Goal: Information Seeking & Learning: Learn about a topic

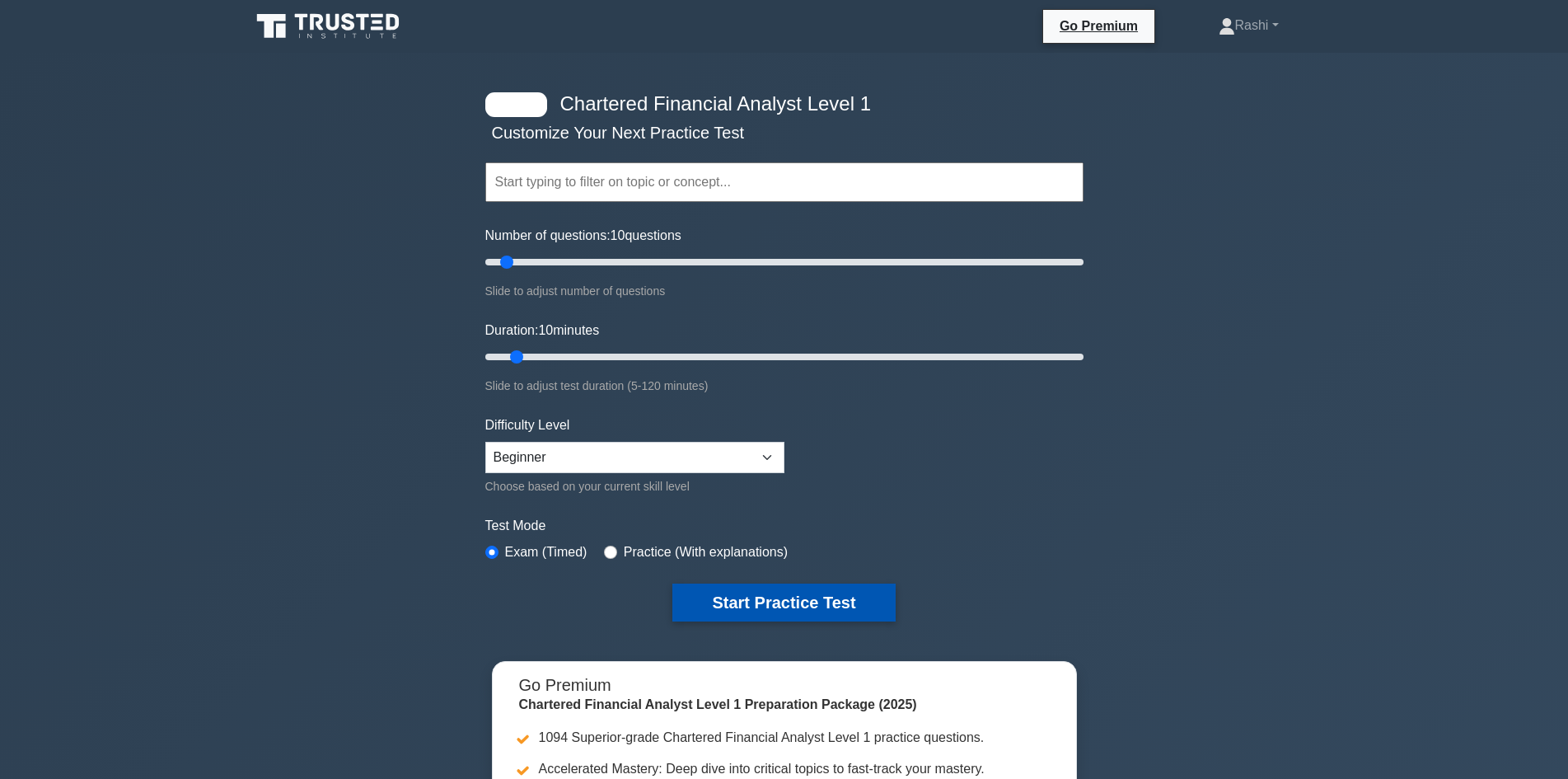
click at [806, 601] on button "Start Practice Test" at bounding box center [783, 602] width 222 height 38
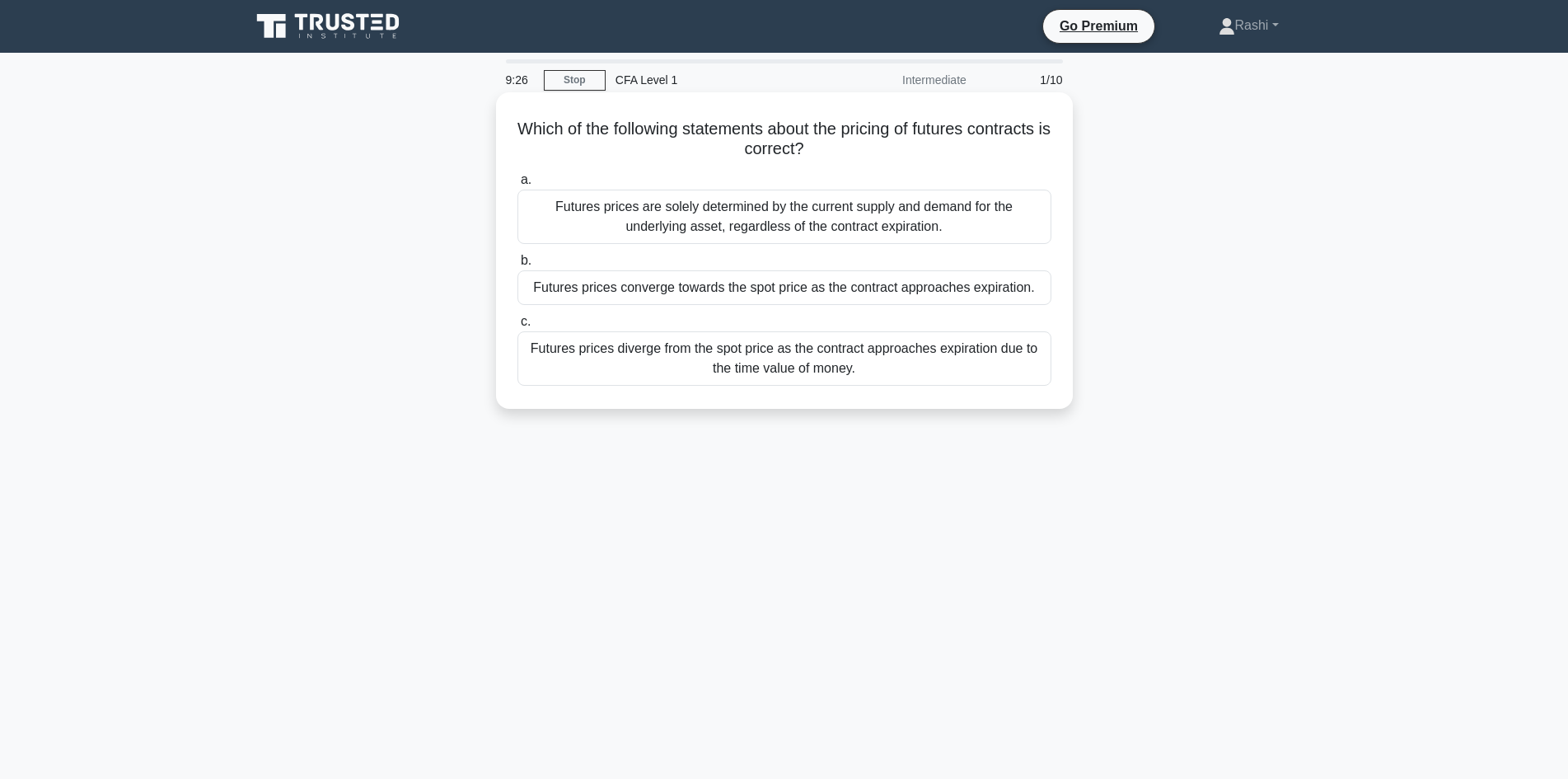
click at [888, 295] on div "Futures prices converge towards the spot price as the contract approaches expir…" at bounding box center [784, 288] width 534 height 35
click at [517, 266] on input "b. Futures prices converge towards the spot price as the contract approaches ex…" at bounding box center [517, 261] width 0 height 11
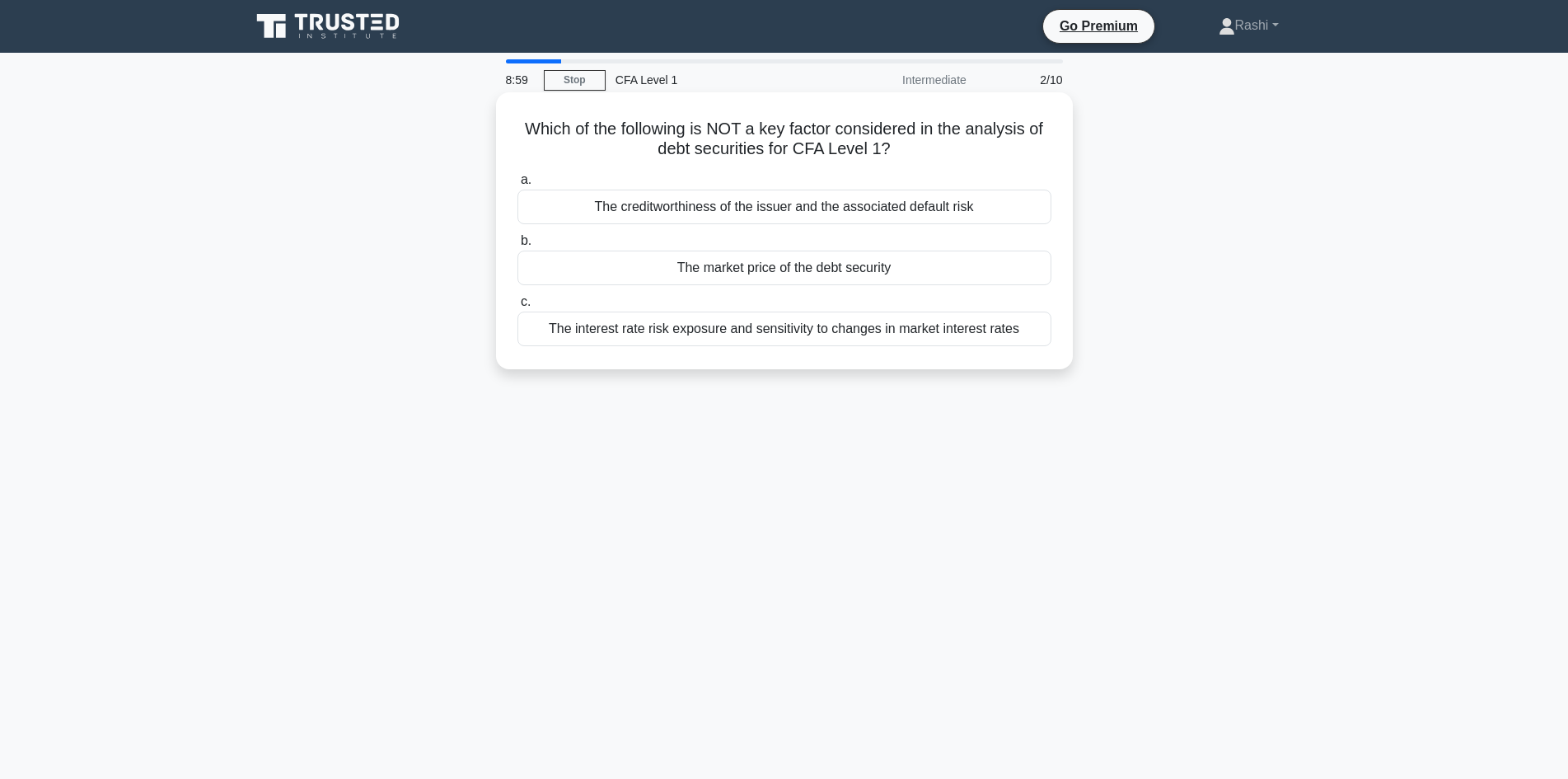
click at [871, 270] on div "The market price of the debt security" at bounding box center [784, 267] width 534 height 35
click at [517, 246] on input "b. The market price of the debt security" at bounding box center [517, 241] width 0 height 11
click at [781, 274] on div "Guaranteed returns backed by government entities or public-private partnerships" at bounding box center [784, 267] width 534 height 35
click at [517, 246] on input "b. Guaranteed returns backed by government entities or public-private partnersh…" at bounding box center [517, 241] width 0 height 11
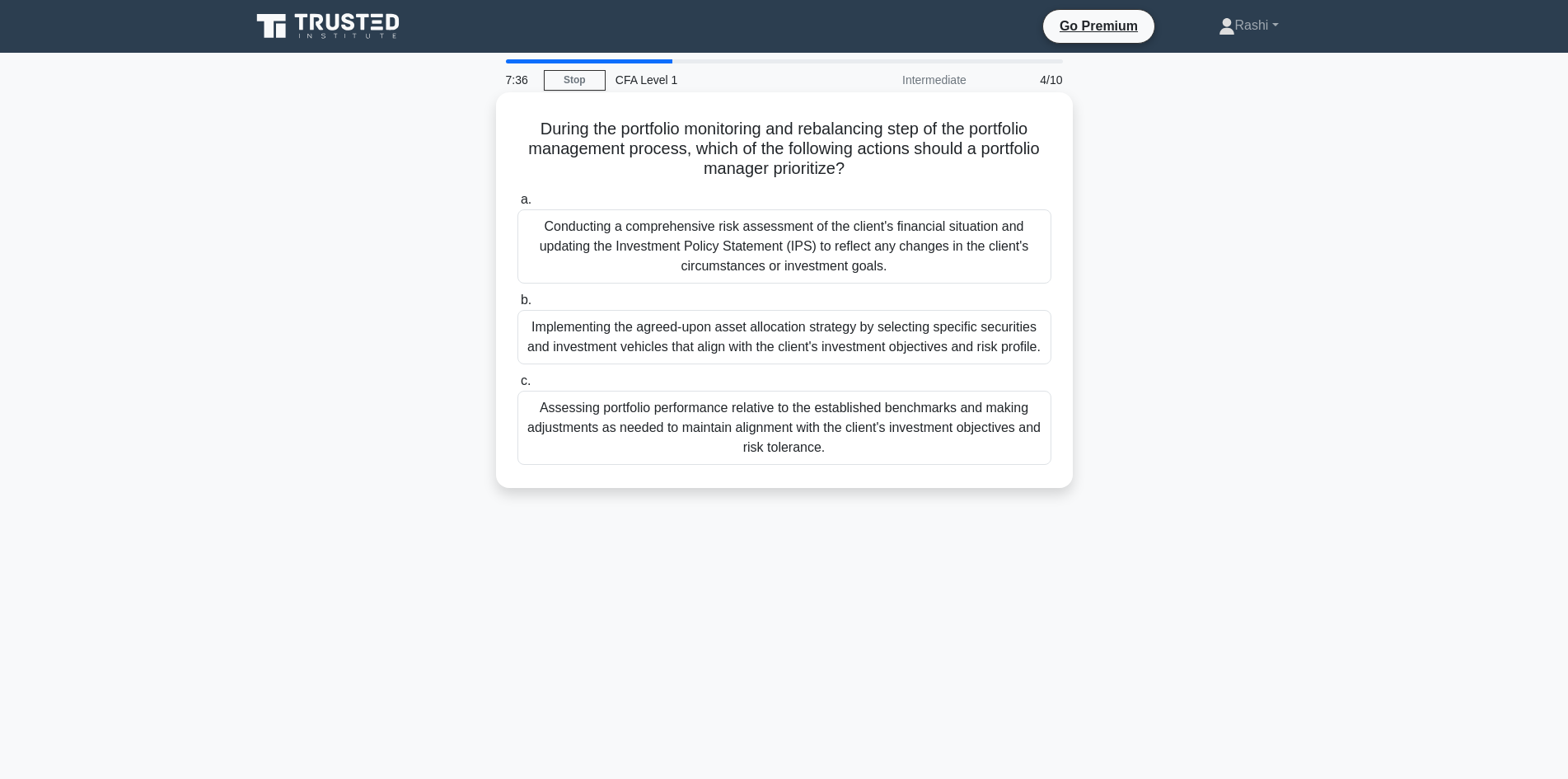
click at [771, 420] on div "Assessing portfolio performance relative to the established benchmarks and maki…" at bounding box center [784, 428] width 534 height 74
click at [517, 387] on input "c. Assessing portfolio performance relative to the established benchmarks and m…" at bounding box center [517, 381] width 0 height 11
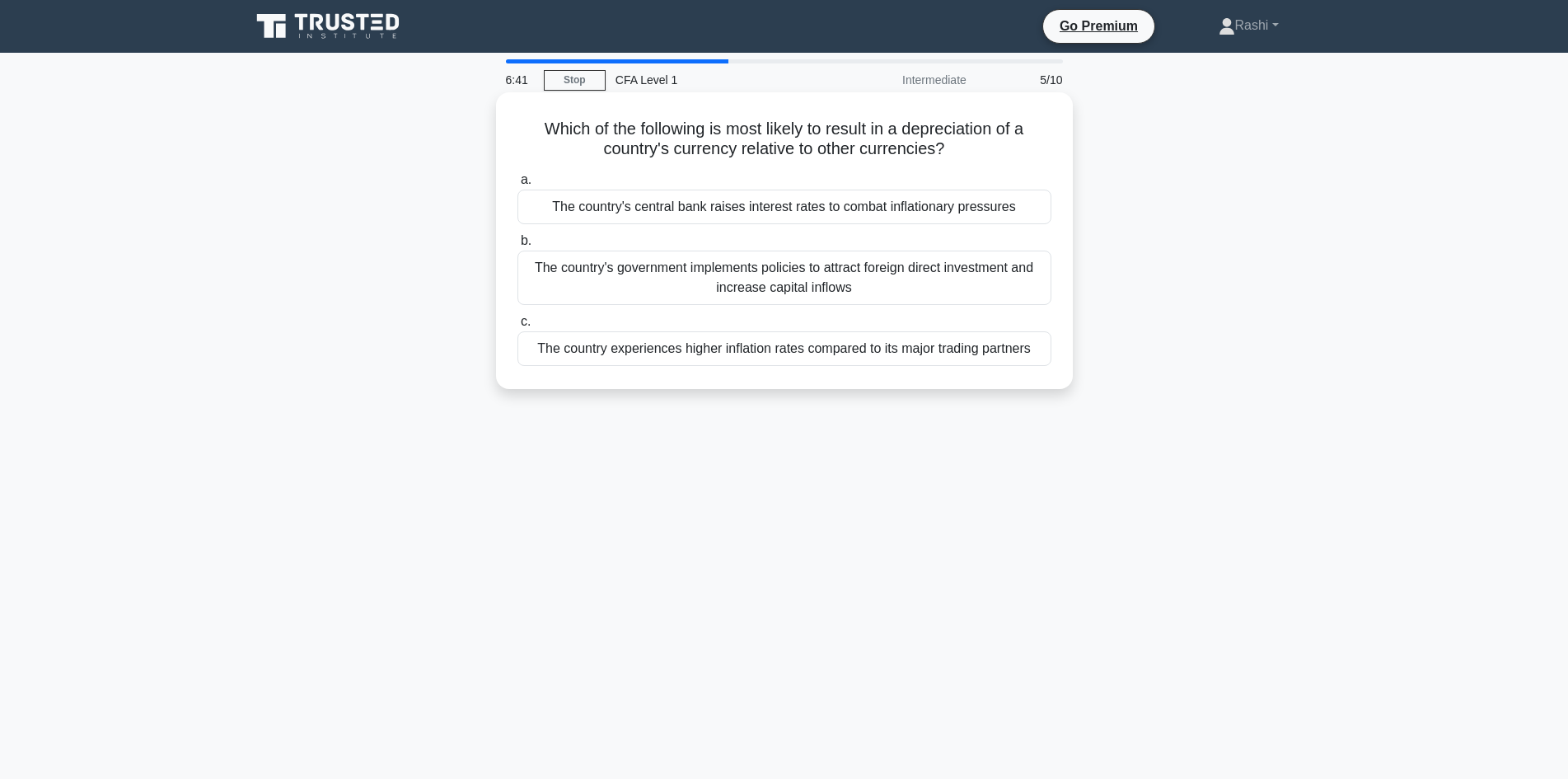
click at [789, 260] on div "The country's government implements policies to attract foreign direct investme…" at bounding box center [784, 277] width 534 height 54
click at [517, 246] on input "b. The country's government implements policies to attract foreign direct inves…" at bounding box center [517, 241] width 0 height 11
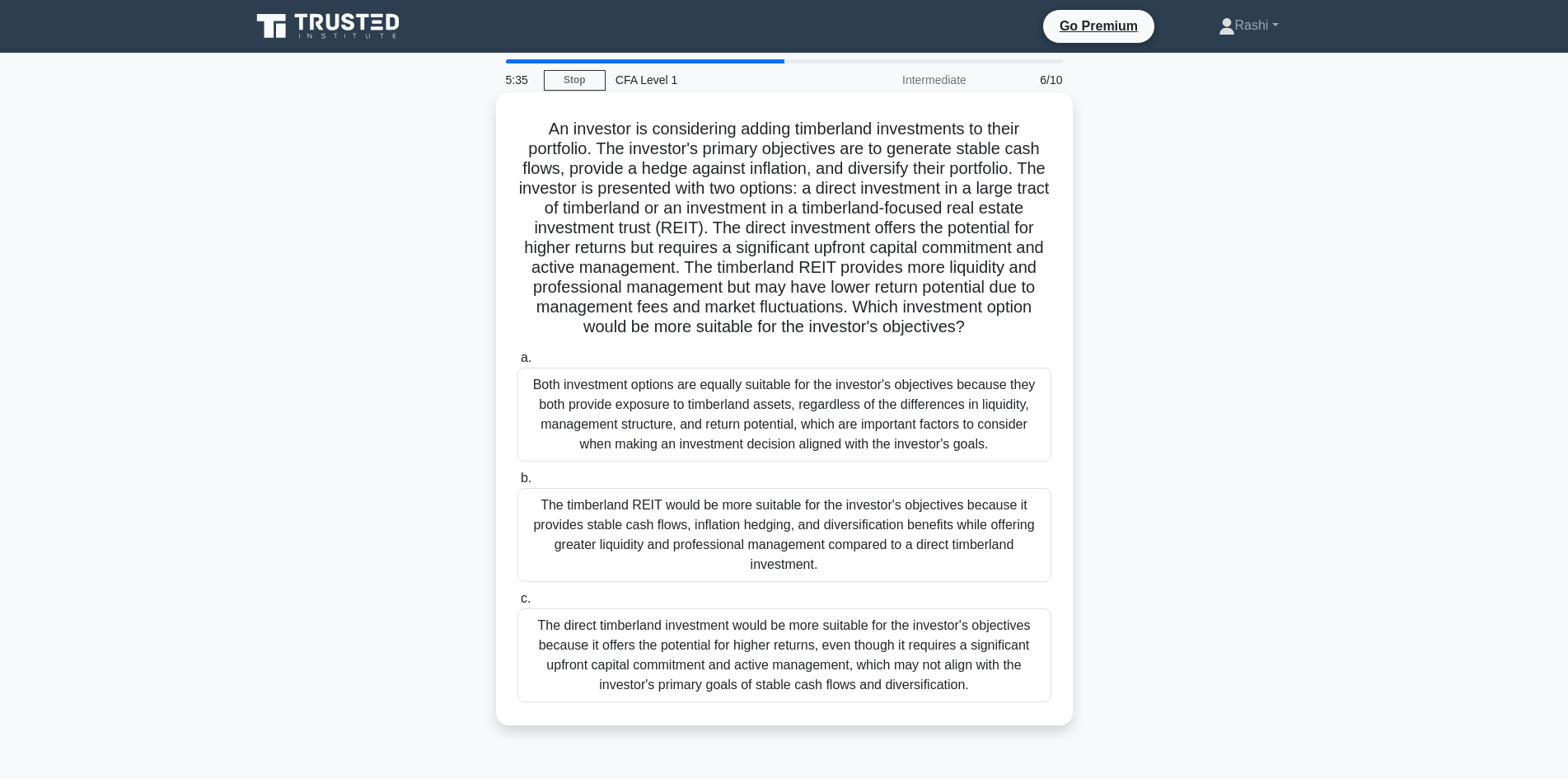
click at [961, 562] on div "The timberland REIT would be more suitable for the investor's objectives becaus…" at bounding box center [784, 535] width 534 height 94
click at [517, 484] on input "b. The timberland REIT would be more suitable for the investor's objectives bec…" at bounding box center [517, 478] width 0 height 11
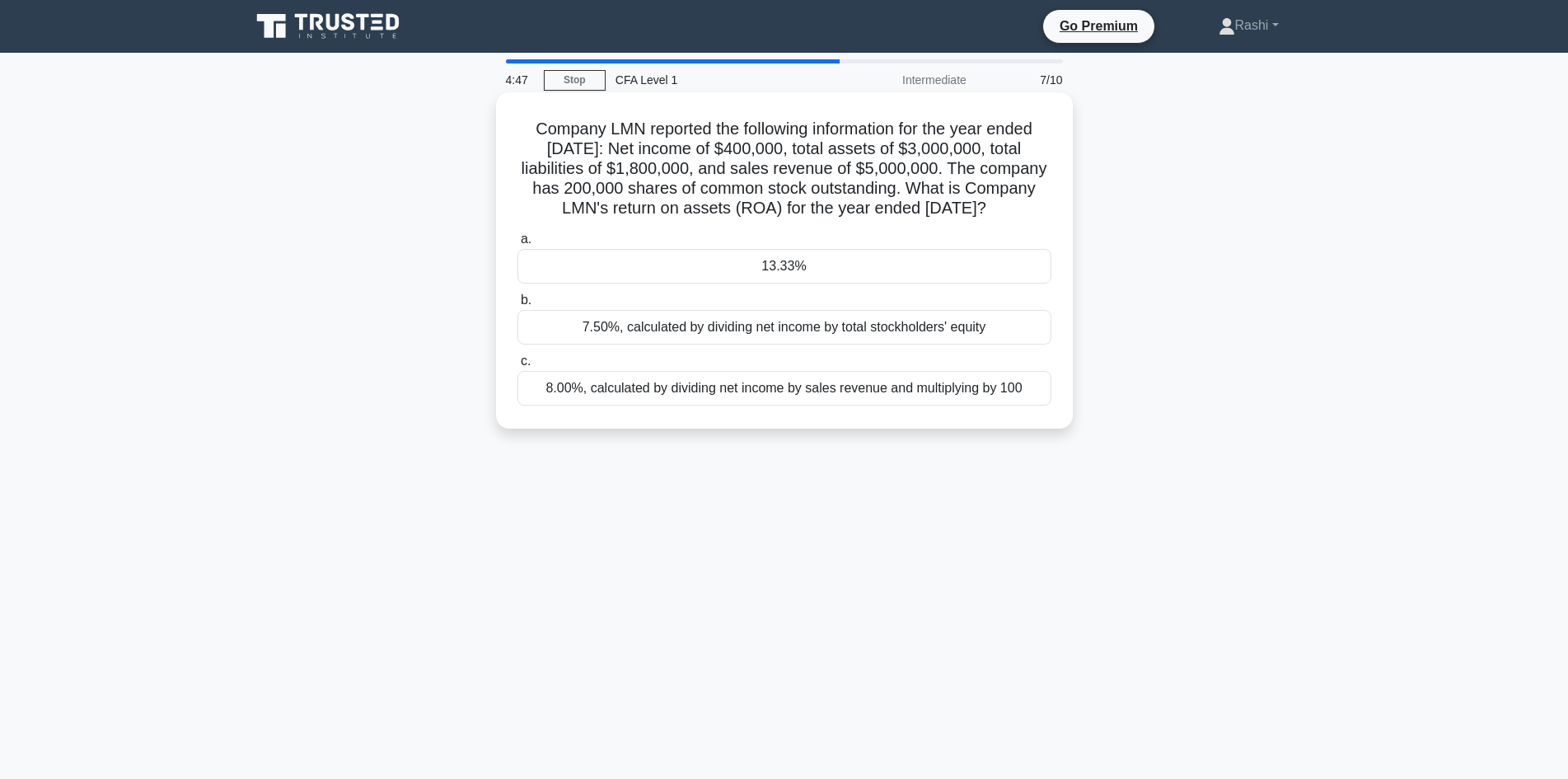
drag, startPoint x: 522, startPoint y: 125, endPoint x: 827, endPoint y: 238, distance: 325.3
click at [827, 219] on h5 "Company LMN reported the following information for the year ended December 31, …" at bounding box center [784, 168] width 537 height 101
copy h5 "Company LMN reported the following information for the year ended December 31, …"
click at [1007, 244] on div "Company LMN reported the following information for the year ended December 31, …" at bounding box center [784, 261] width 564 height 323
click at [819, 274] on div "13.33%" at bounding box center [784, 266] width 534 height 35
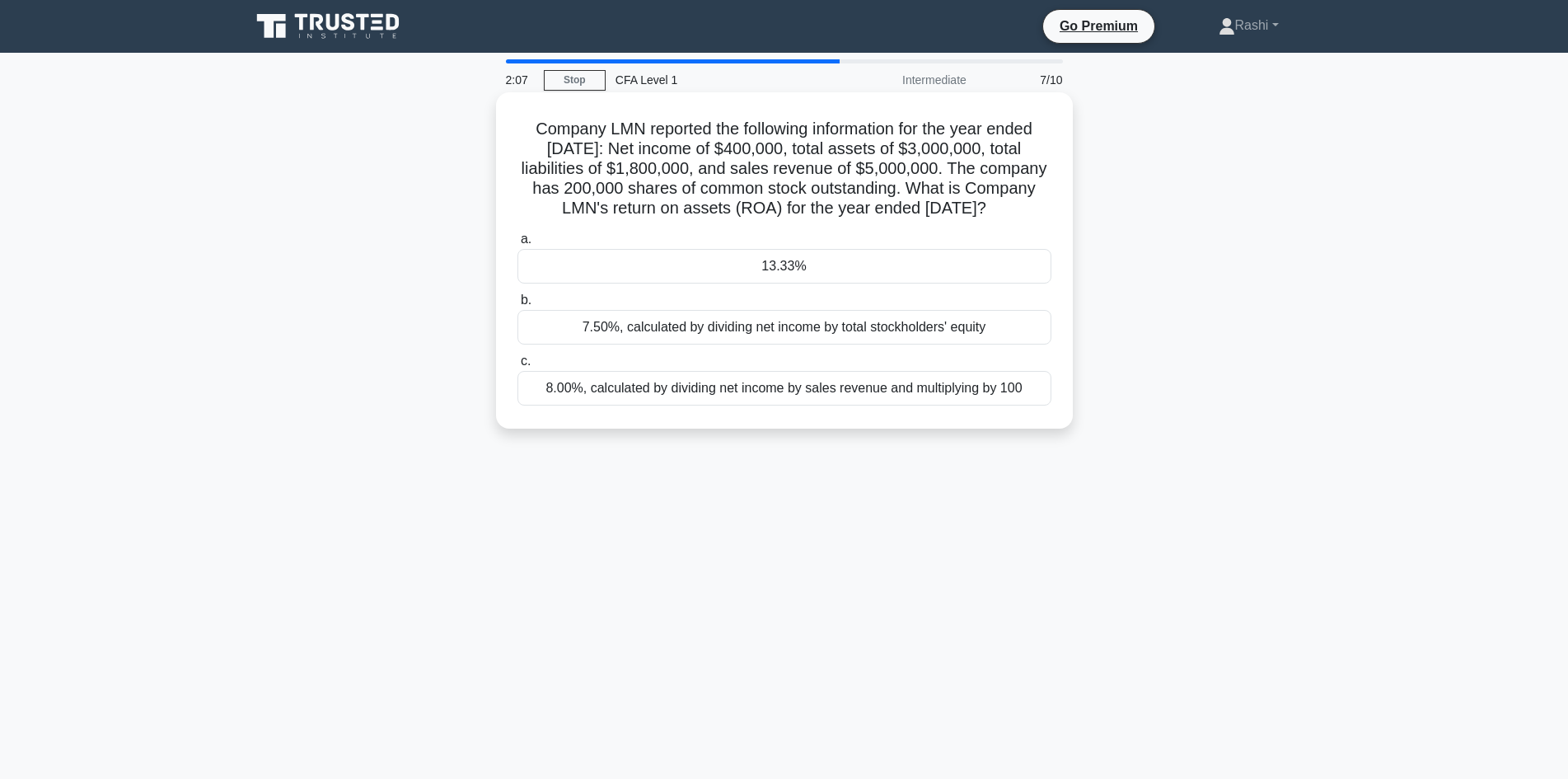
click at [517, 244] on input "a. 13.33%" at bounding box center [517, 239] width 0 height 11
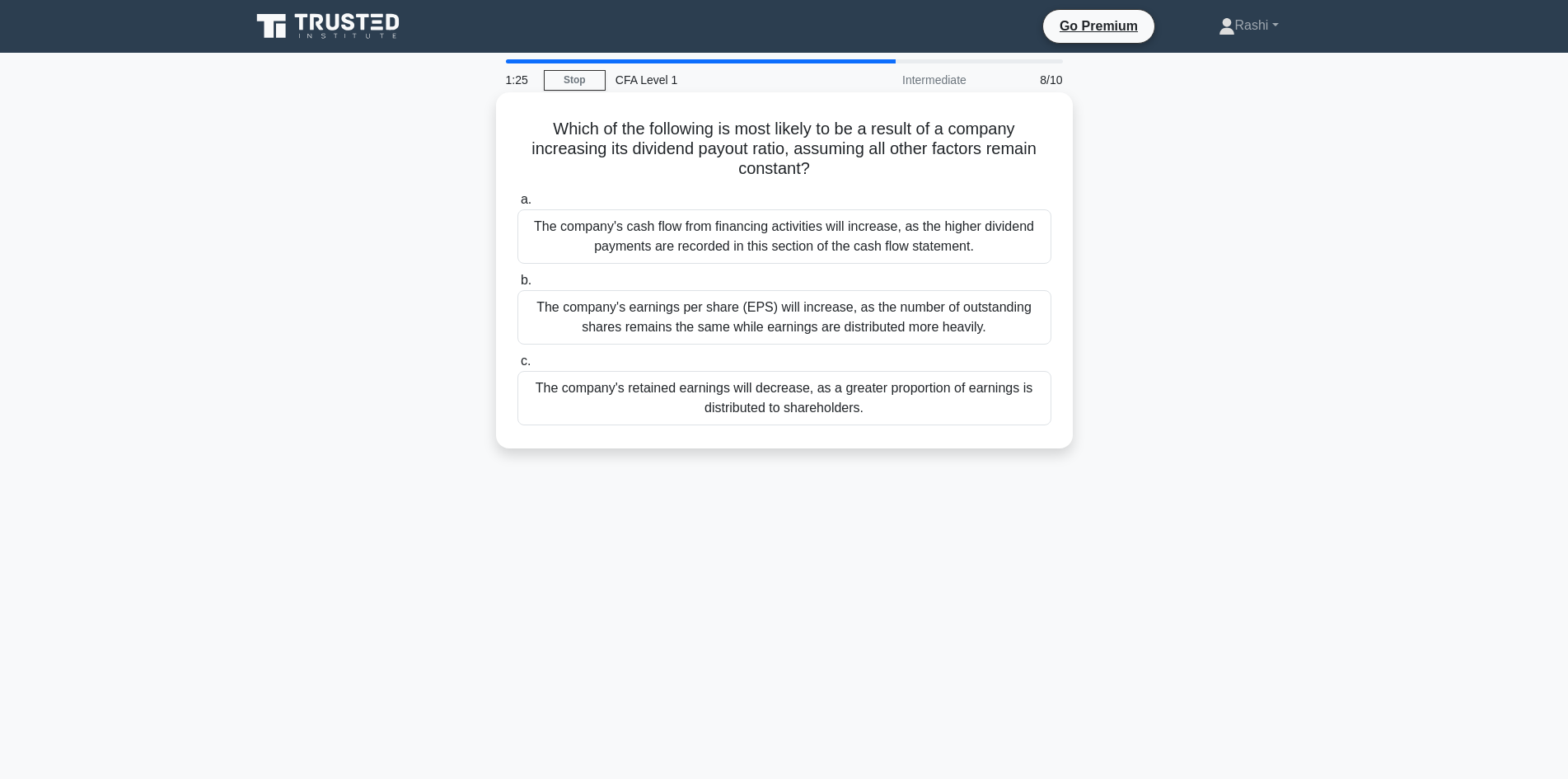
click at [879, 398] on div "The company's retained earnings will decrease, as a greater proportion of earni…" at bounding box center [784, 398] width 534 height 54
click at [517, 367] on input "c. The company's retained earnings will decrease, as a greater proportion of ea…" at bounding box center [517, 361] width 0 height 11
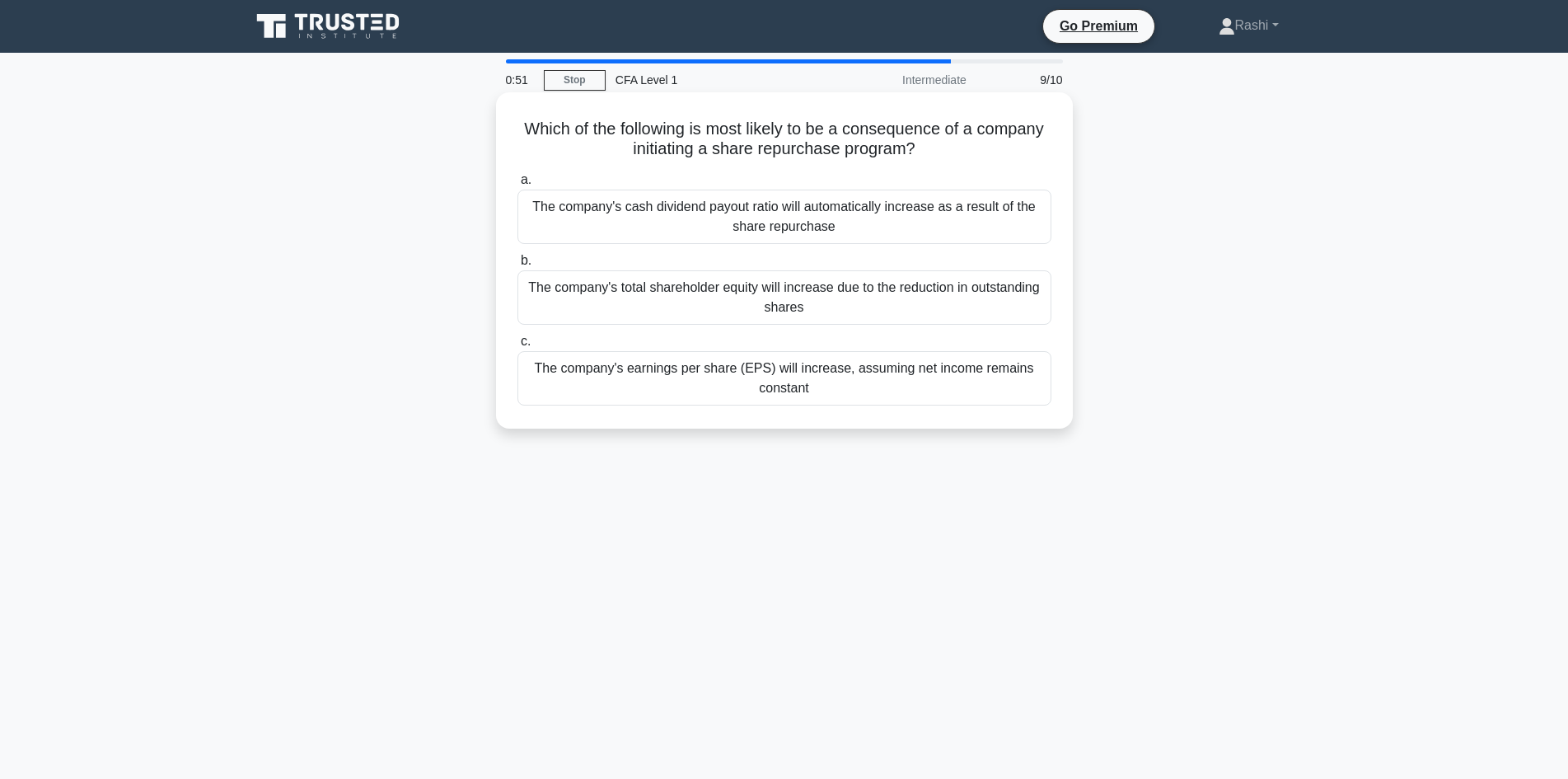
click at [878, 313] on div "The company's total shareholder equity will increase due to the reduction in ou…" at bounding box center [784, 298] width 534 height 54
click at [517, 266] on input "b. The company's total shareholder equity will increase due to the reduction in…" at bounding box center [517, 261] width 0 height 11
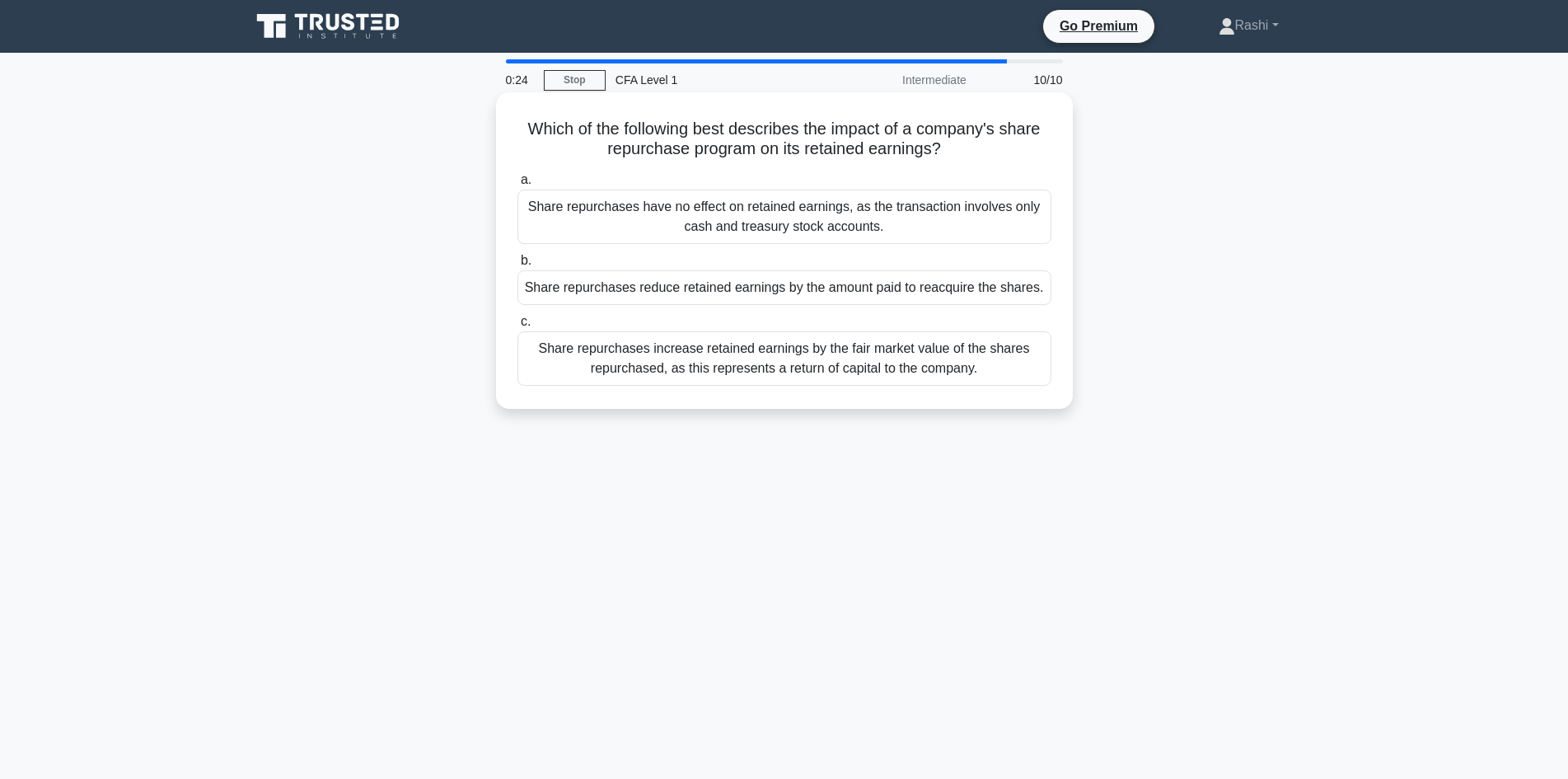
click at [923, 294] on div "Share repurchases reduce retained earnings by the amount paid to reacquire the …" at bounding box center [784, 288] width 534 height 35
click at [517, 266] on input "b. Share repurchases reduce retained earnings by the amount paid to reacquire t…" at bounding box center [517, 261] width 0 height 11
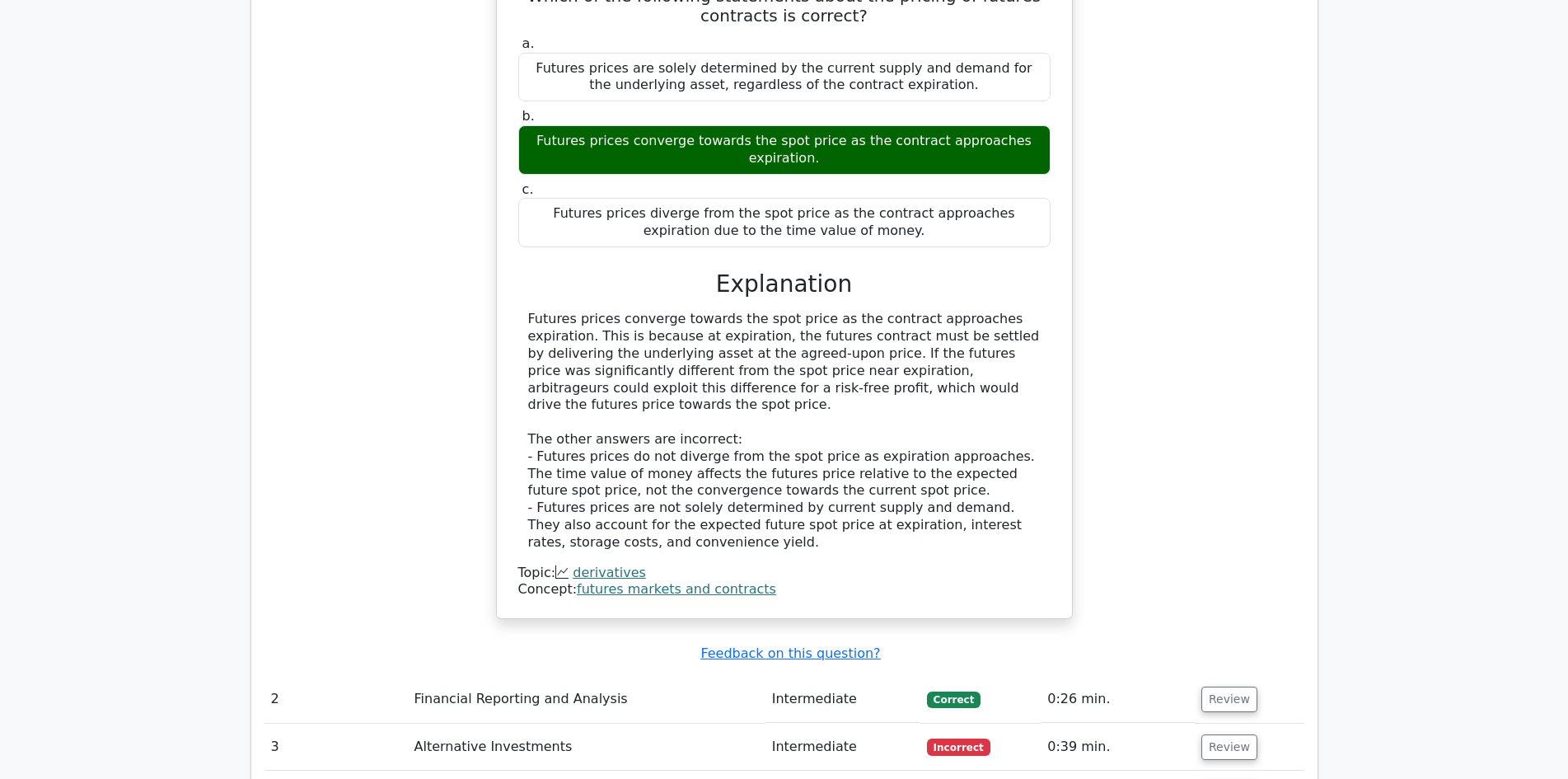
scroll to position [1731, 0]
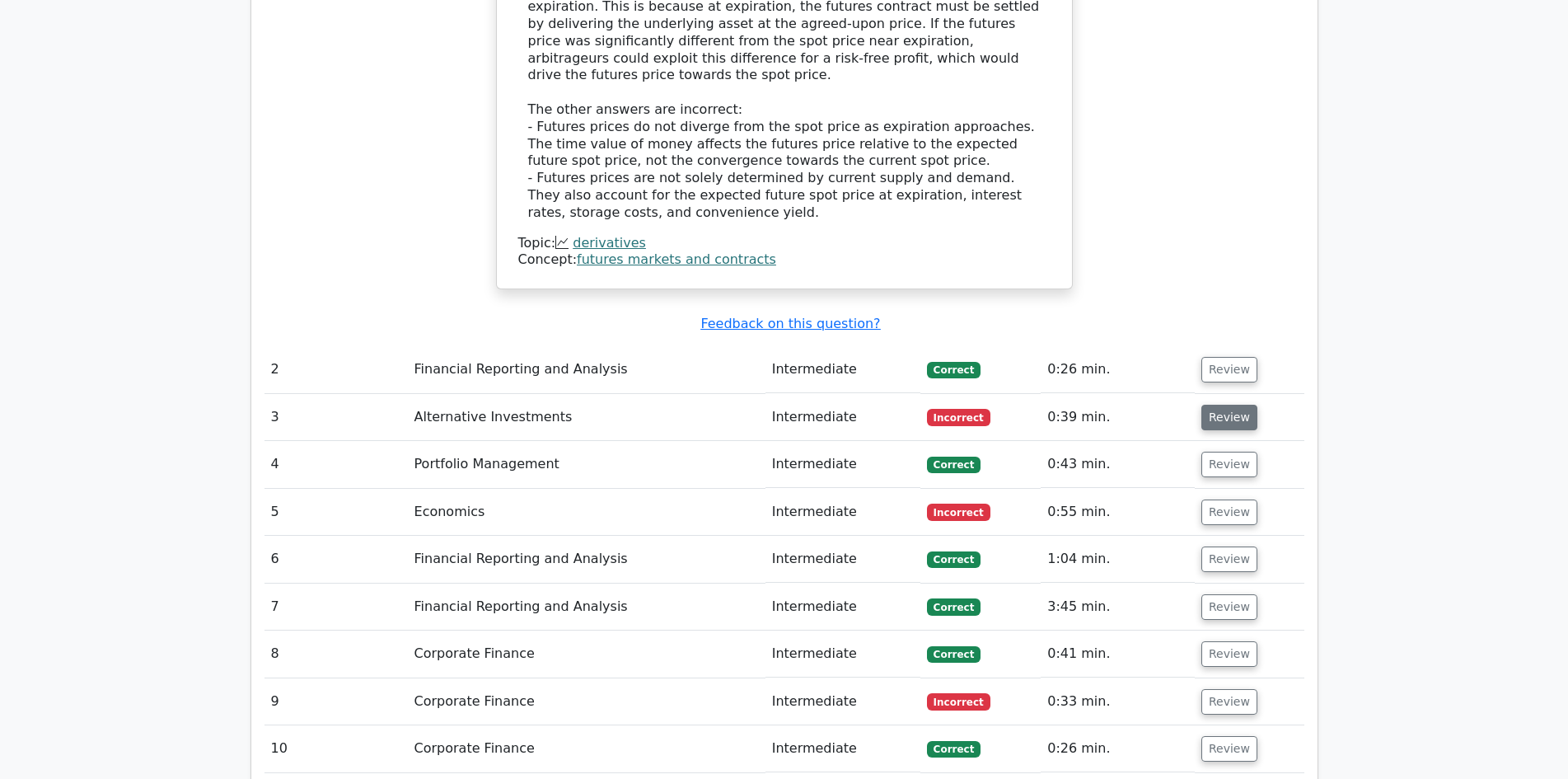
click at [1223, 405] on button "Review" at bounding box center [1229, 418] width 56 height 25
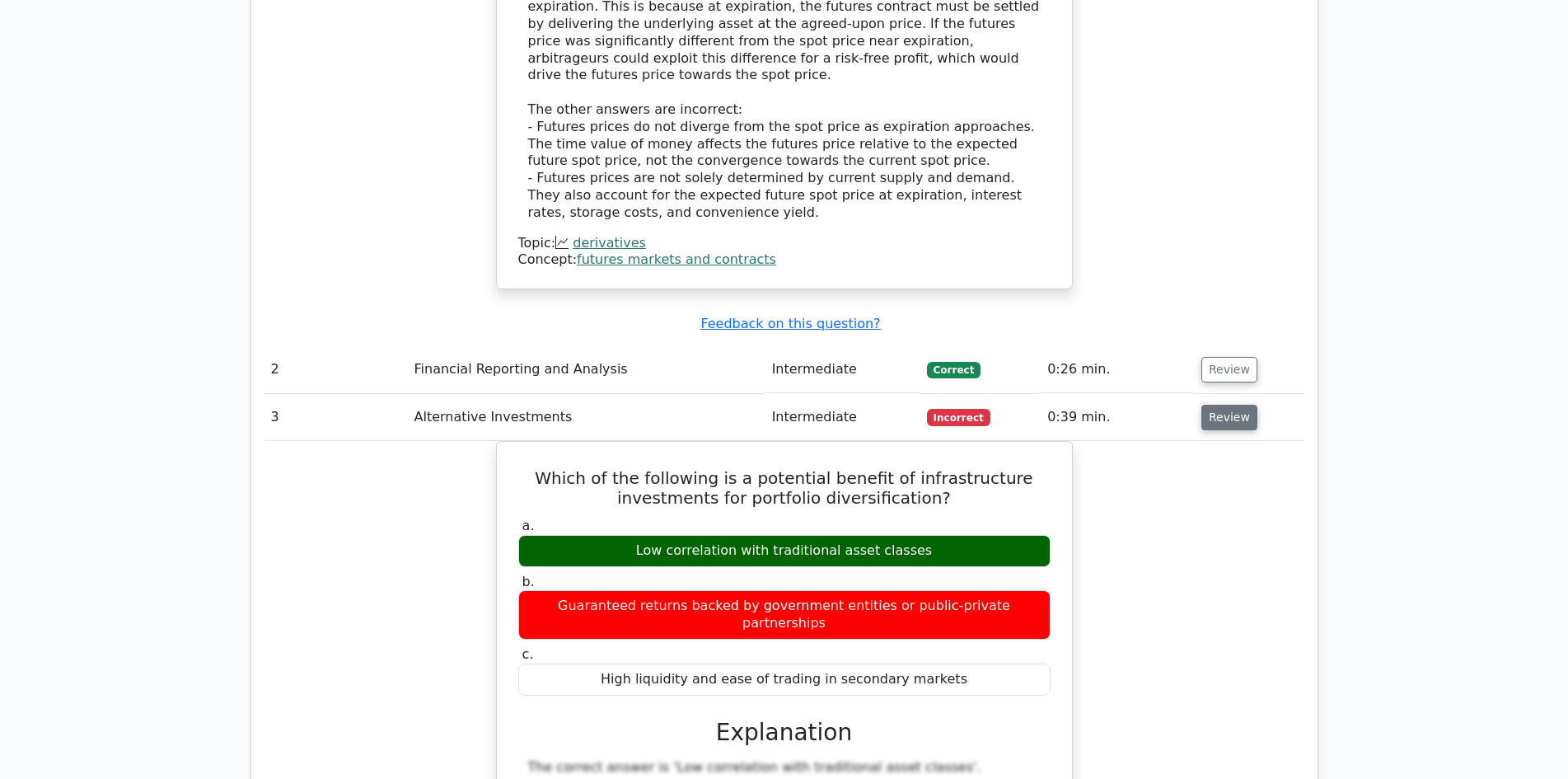
click at [1222, 405] on button "Review" at bounding box center [1229, 418] width 56 height 25
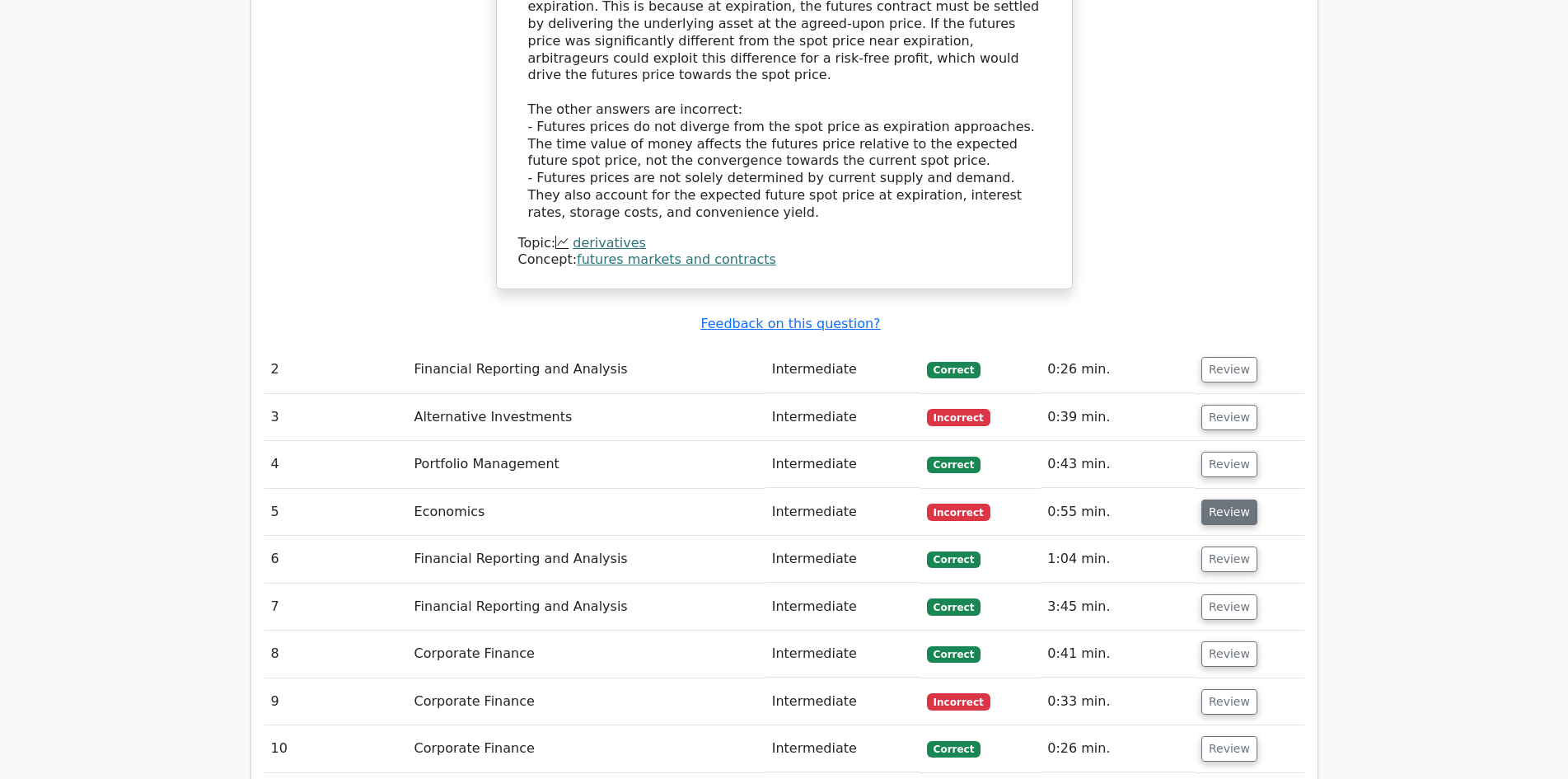
click at [1226, 500] on button "Review" at bounding box center [1229, 513] width 56 height 25
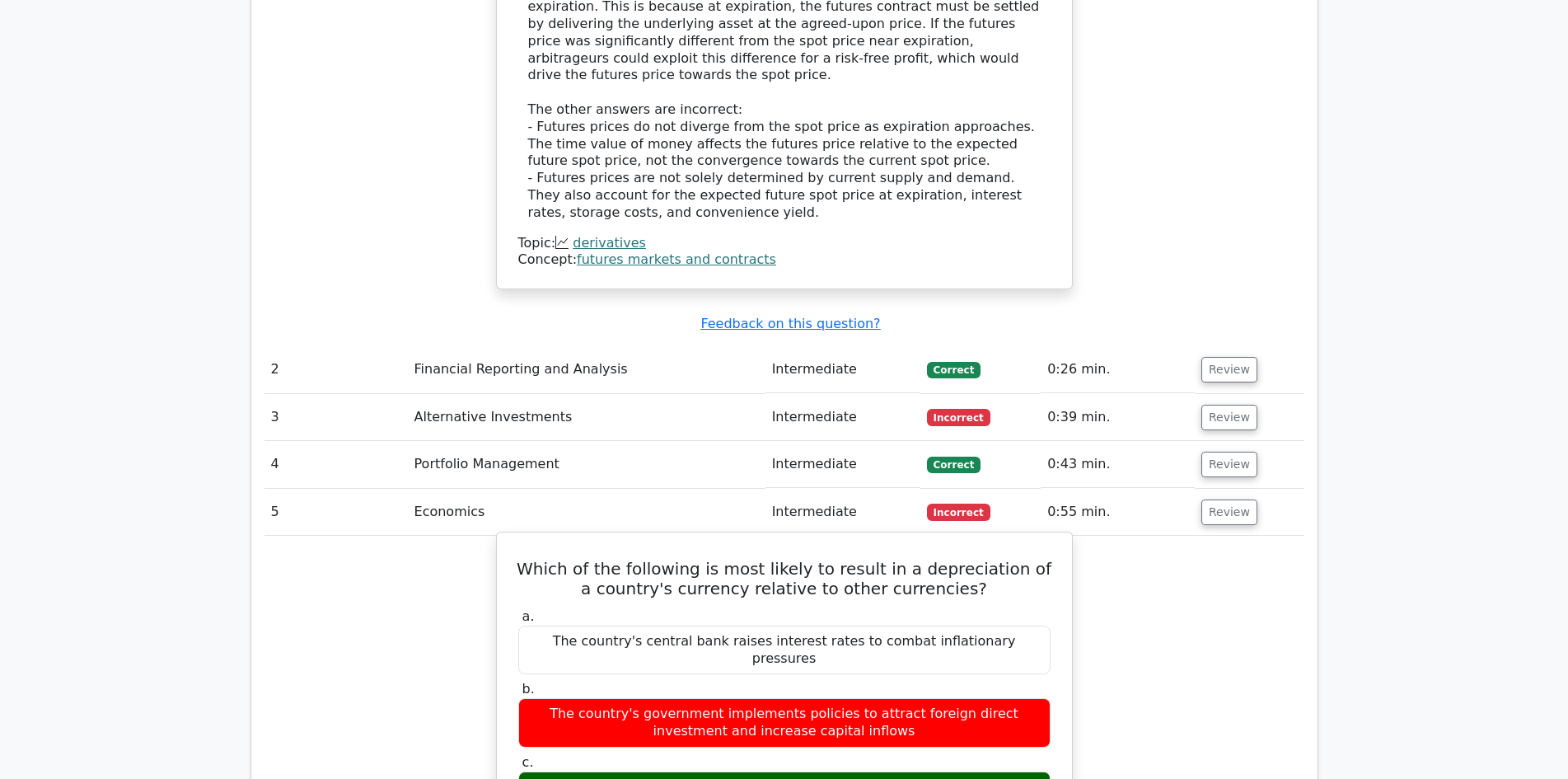
scroll to position [1978, 0]
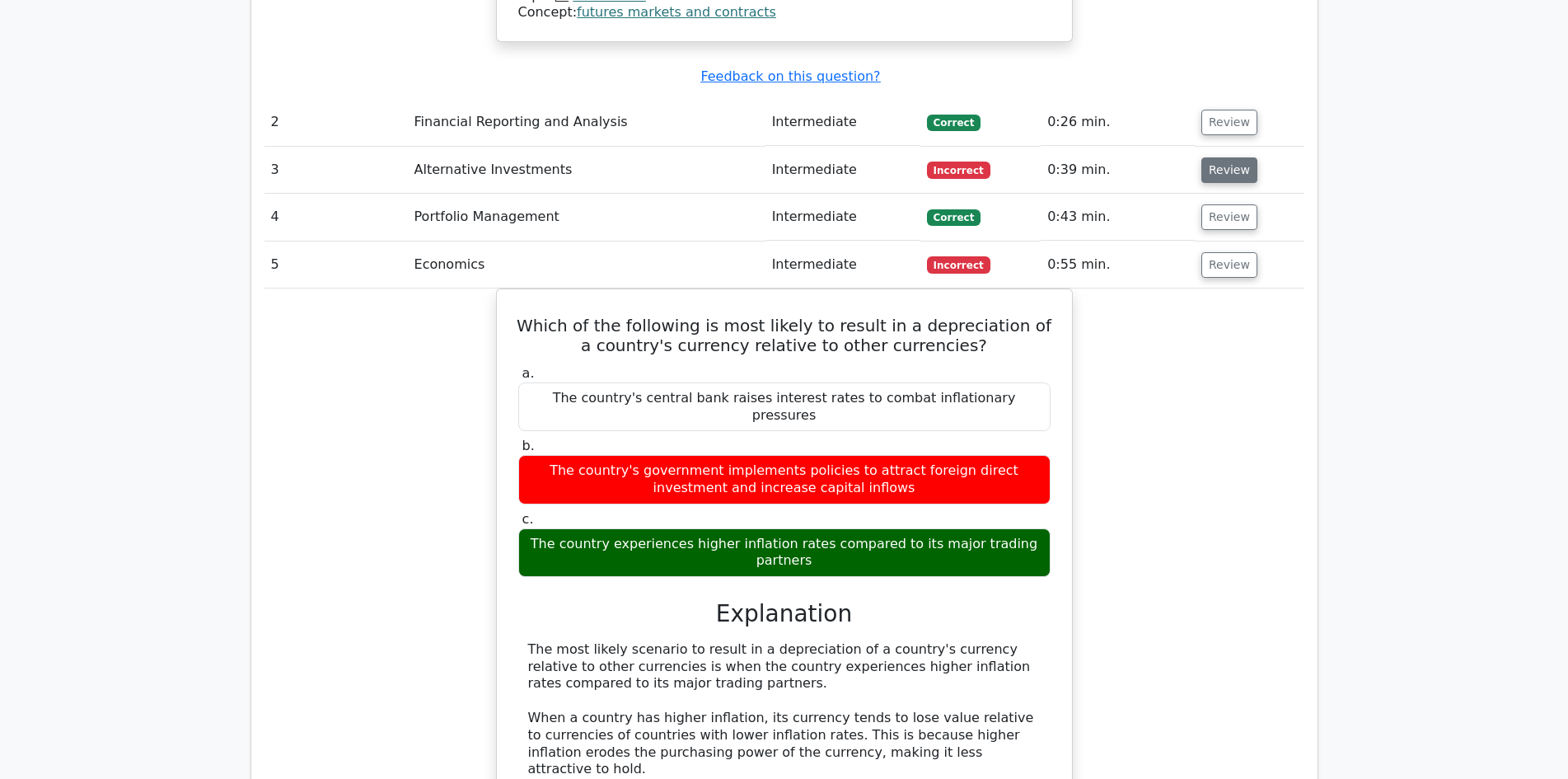
click at [1224, 157] on button "Review" at bounding box center [1229, 170] width 56 height 25
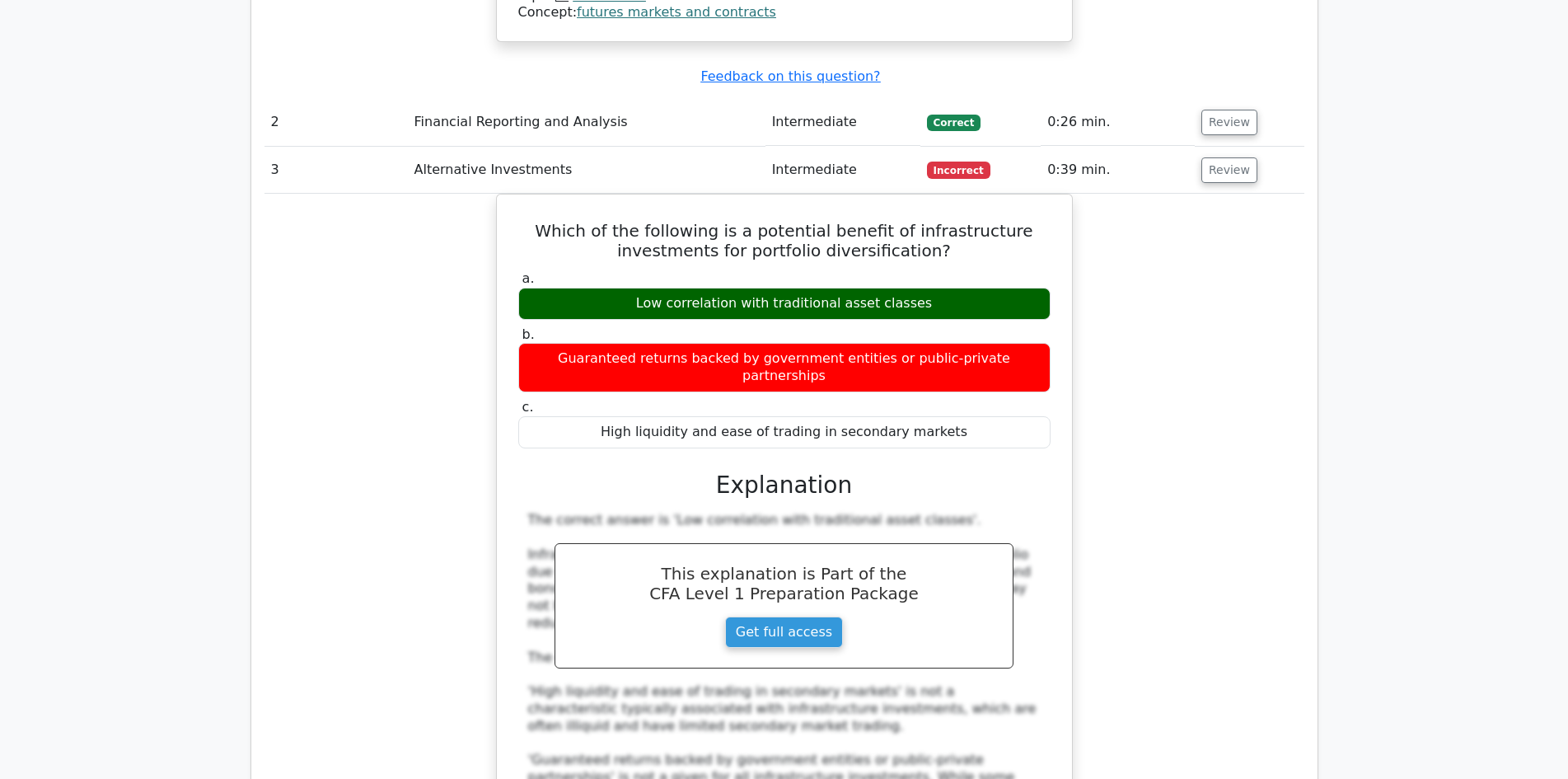
scroll to position [1813, 0]
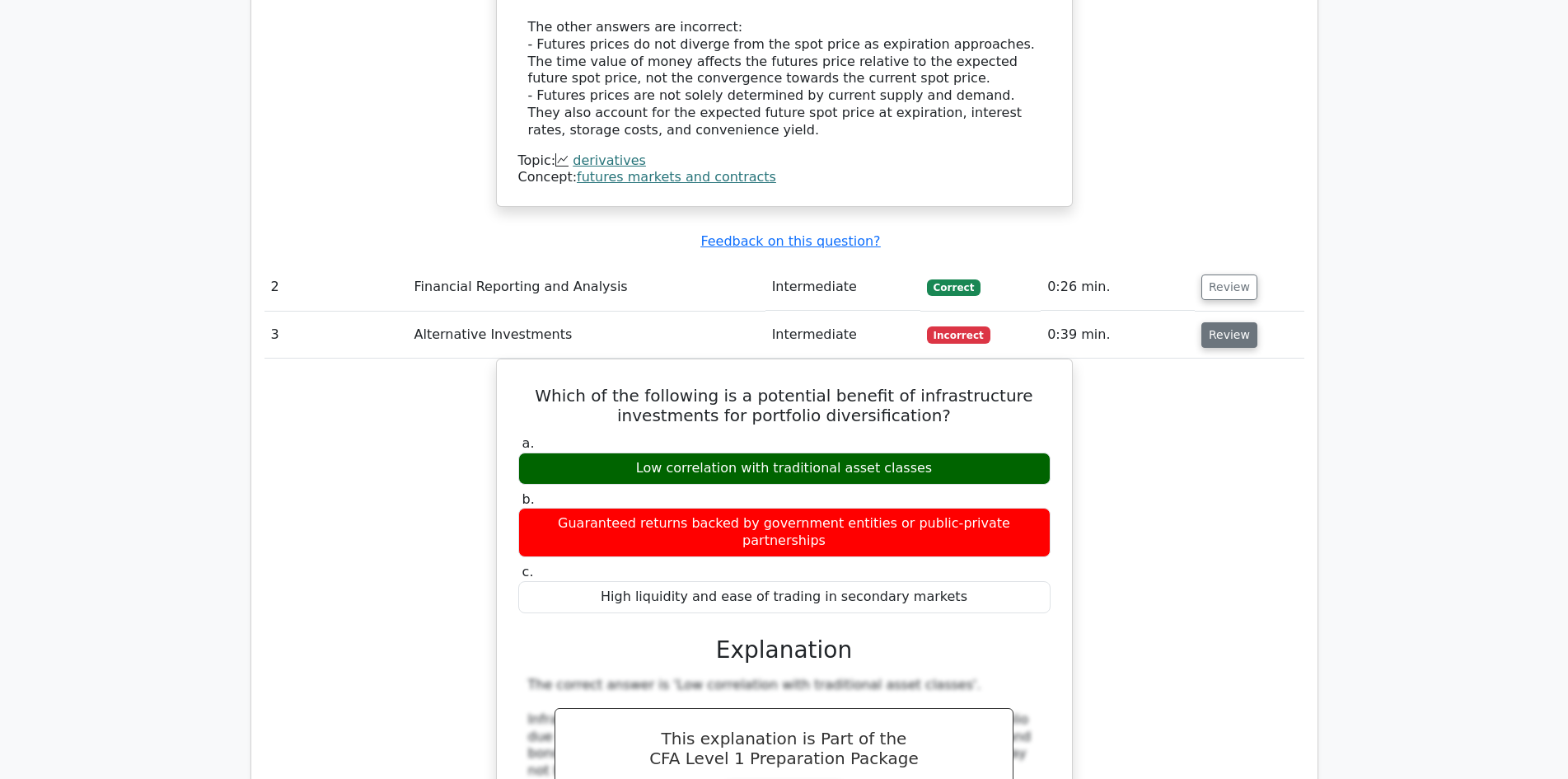
click at [1211, 322] on button "Review" at bounding box center [1229, 335] width 56 height 25
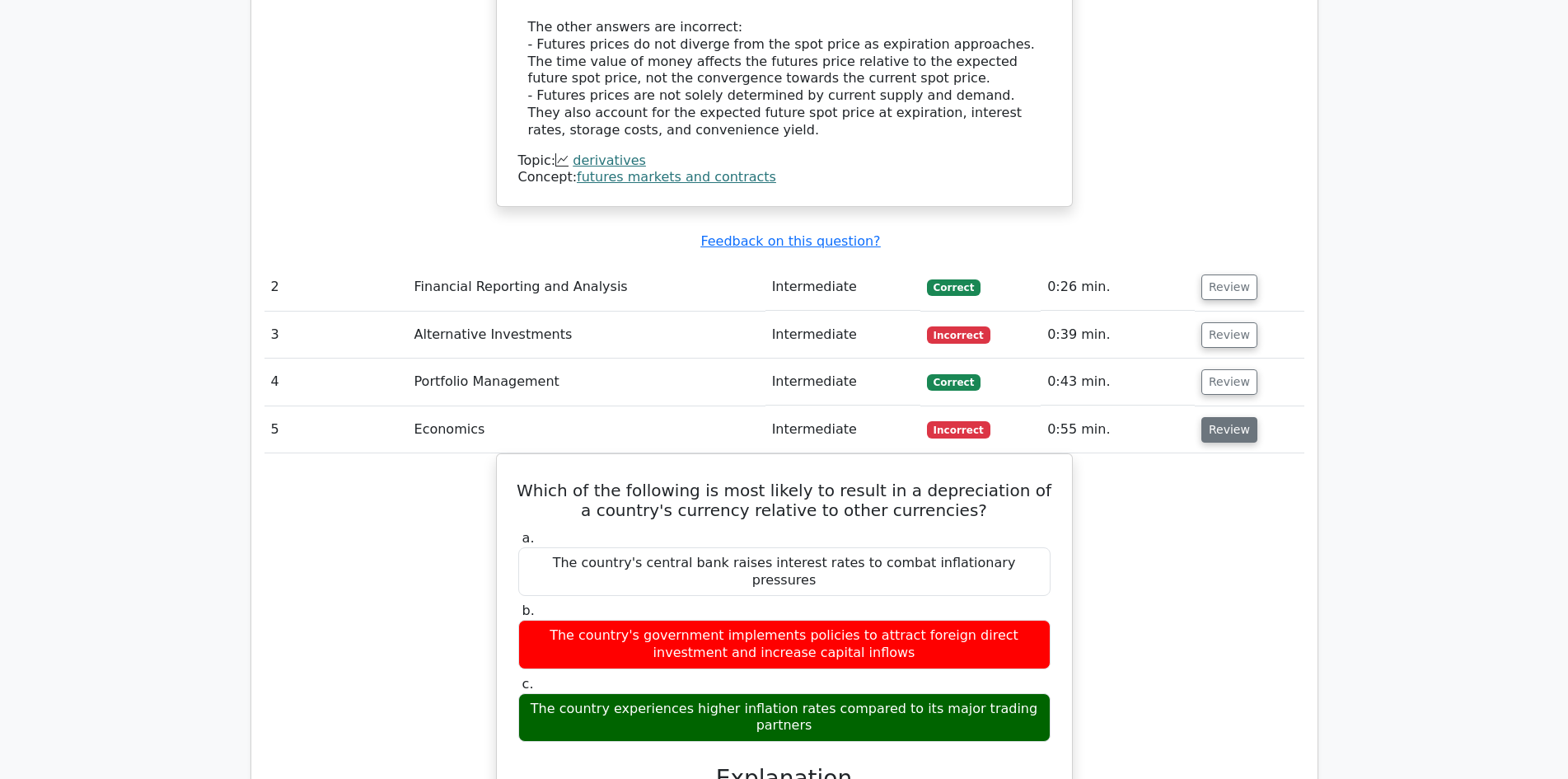
click at [1223, 417] on button "Review" at bounding box center [1229, 430] width 56 height 25
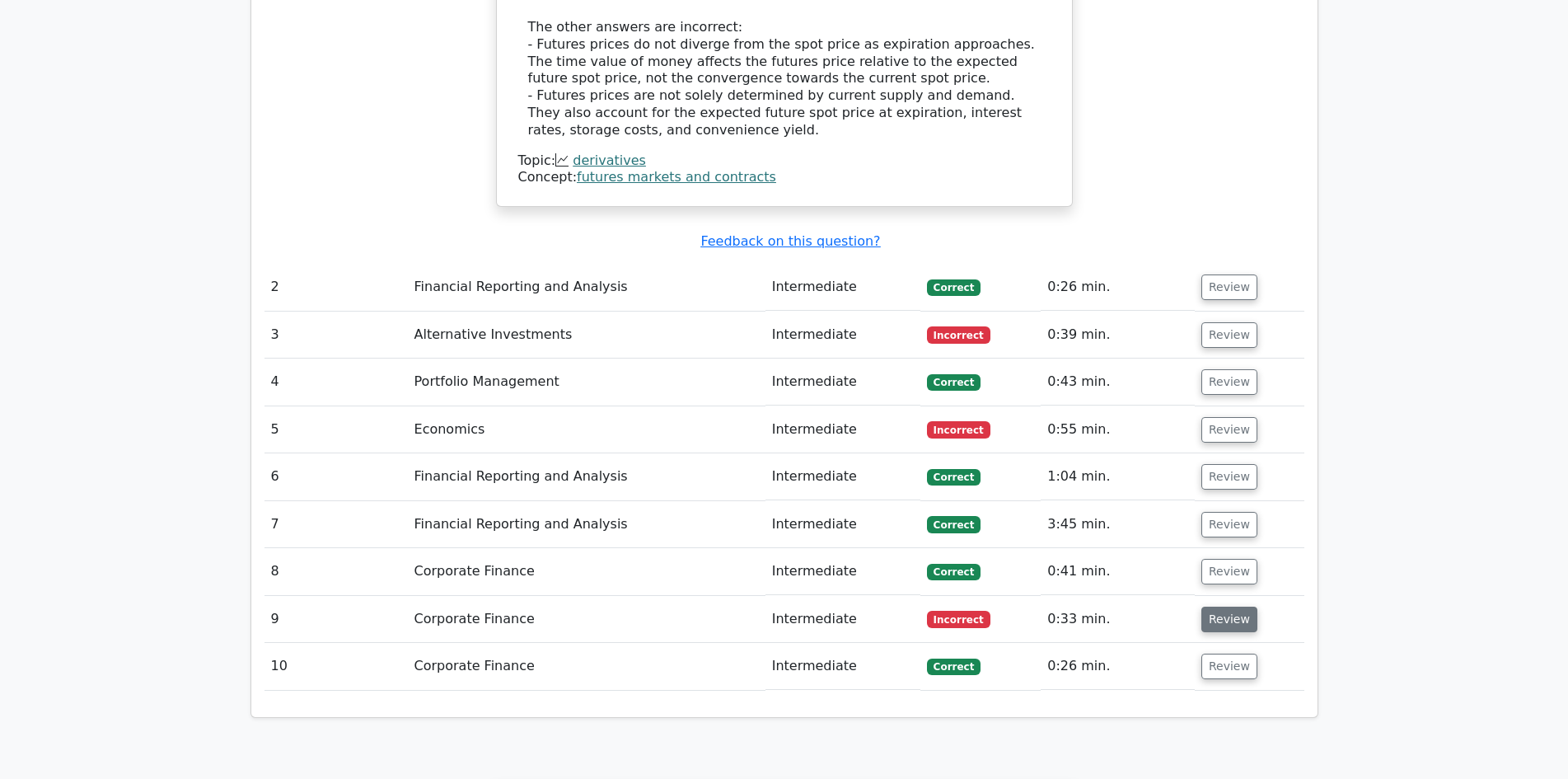
click at [1218, 606] on button "Review" at bounding box center [1229, 619] width 56 height 25
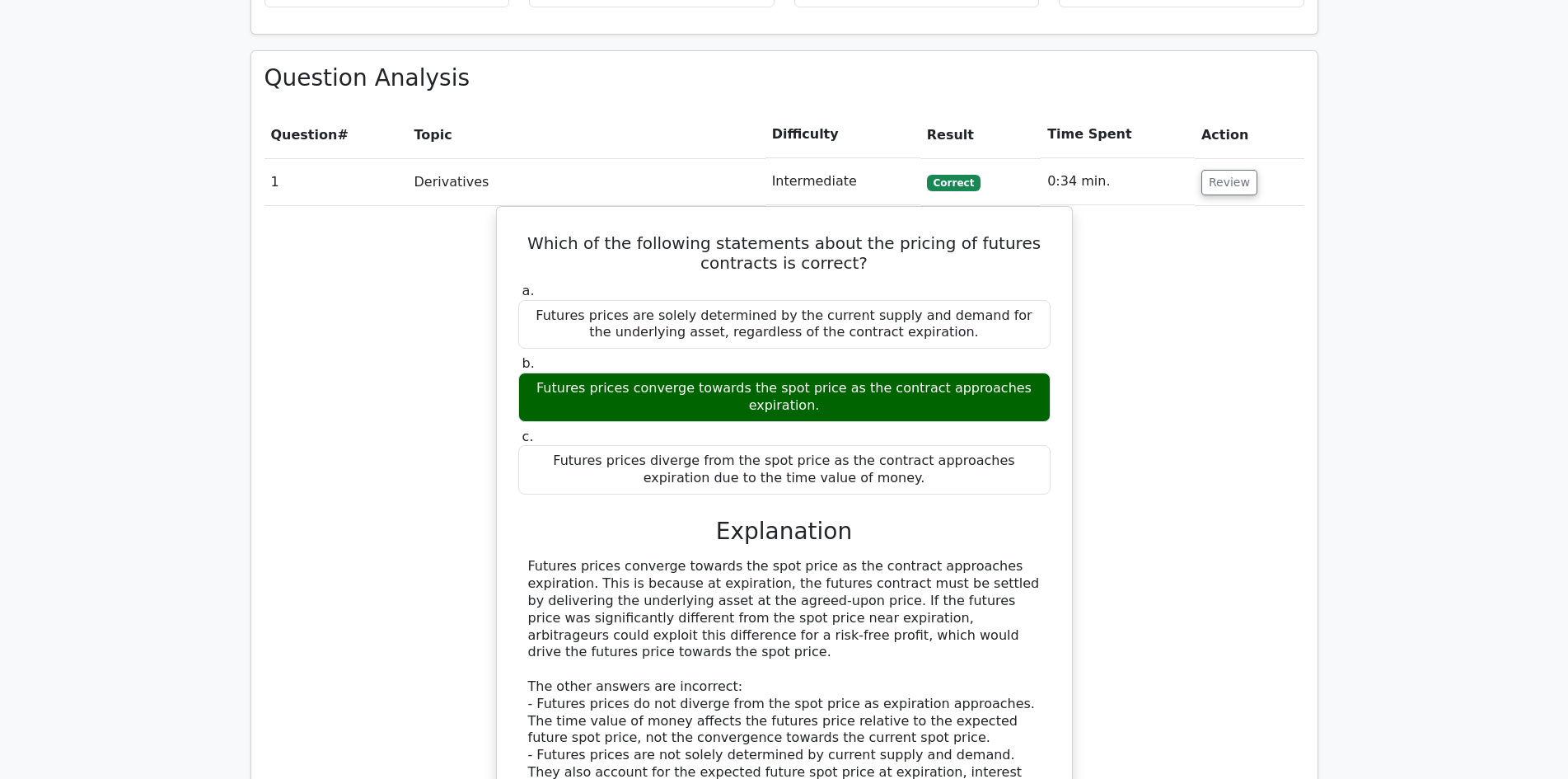
scroll to position [907, 0]
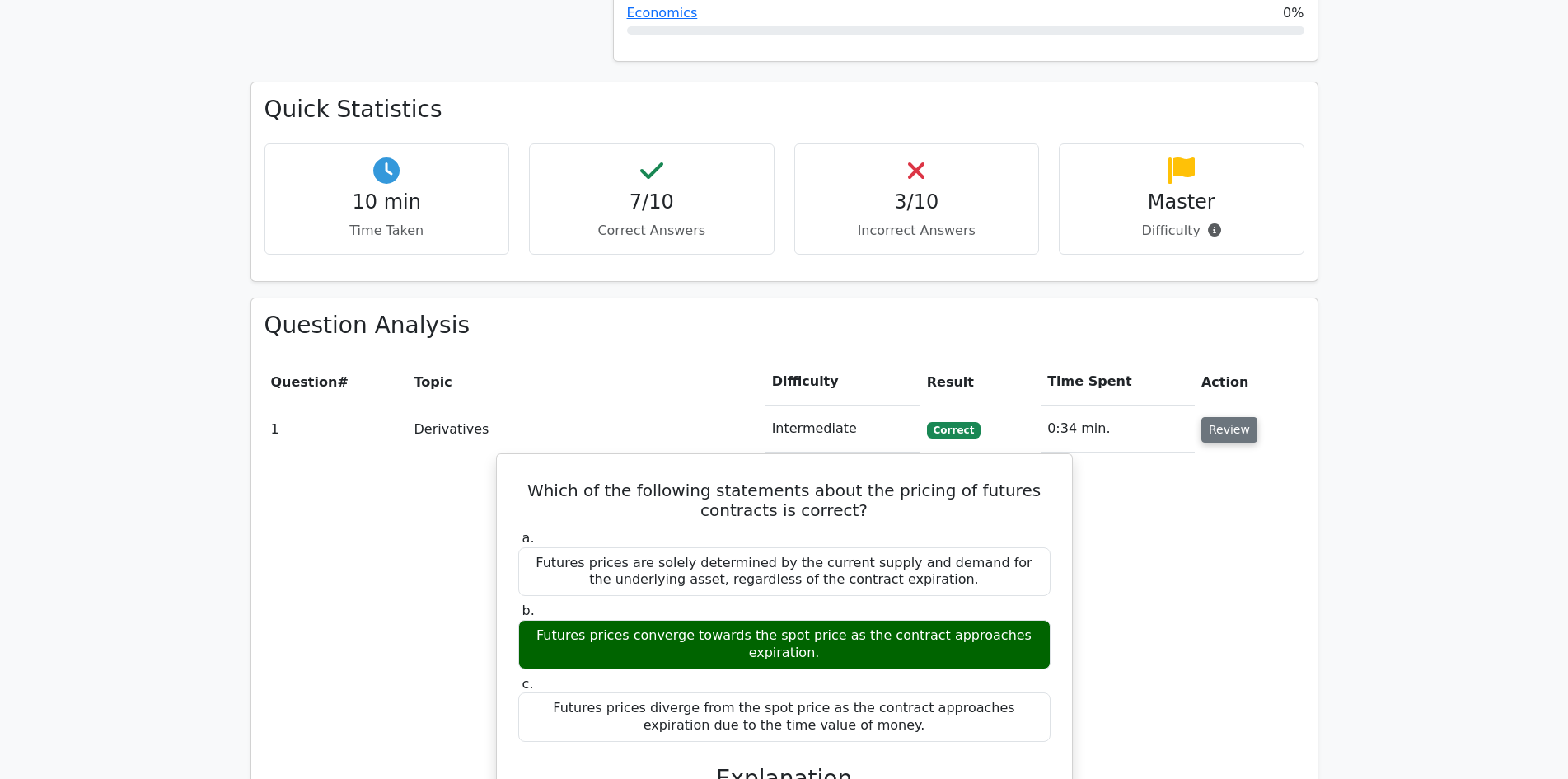
click at [1229, 417] on button "Review" at bounding box center [1229, 430] width 56 height 25
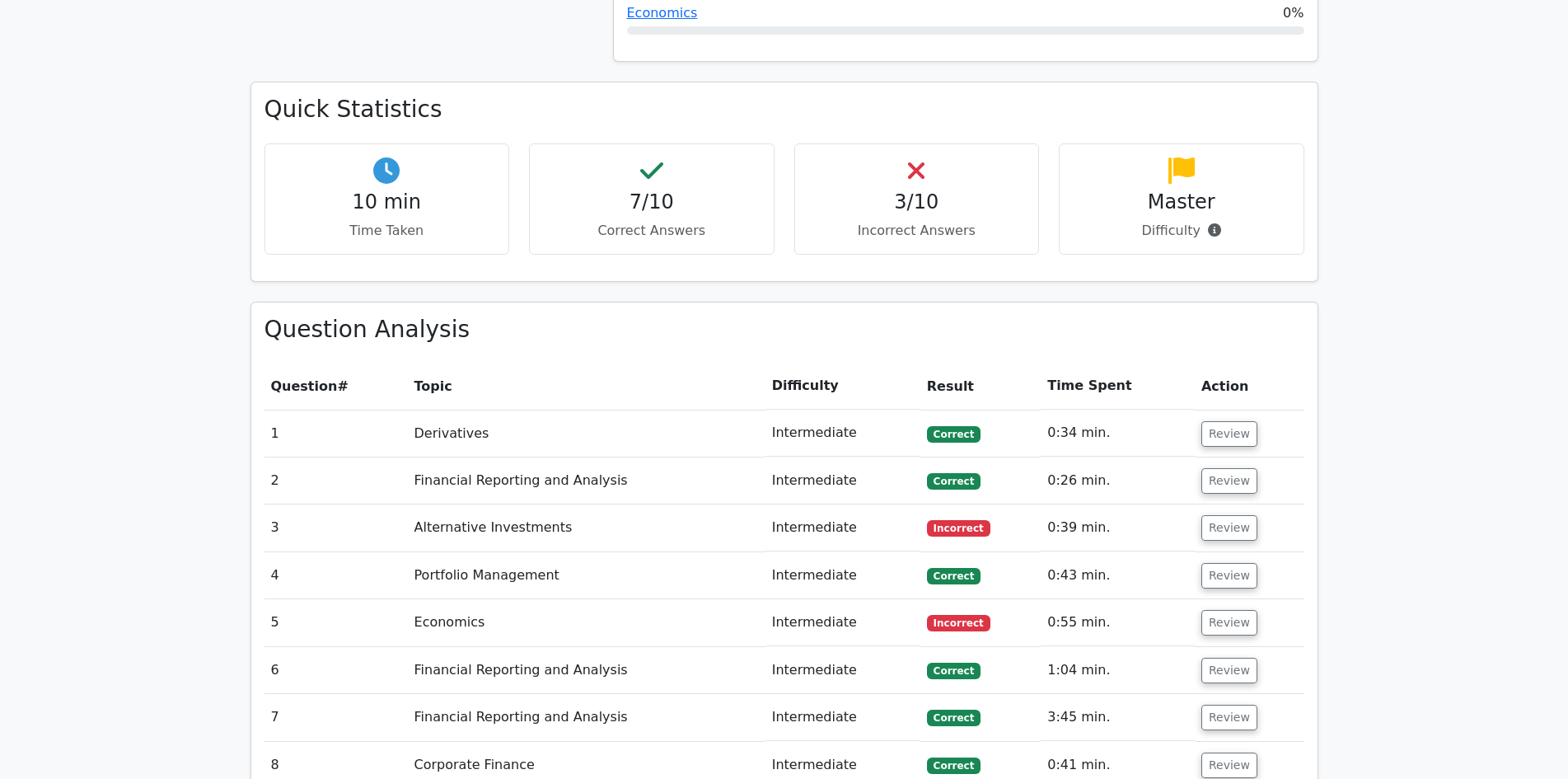
click at [1396, 423] on main "Go Premium Chartered Financial Analyst Level 1 Preparation Package (2025) 1285 …" at bounding box center [784, 699] width 1568 height 3108
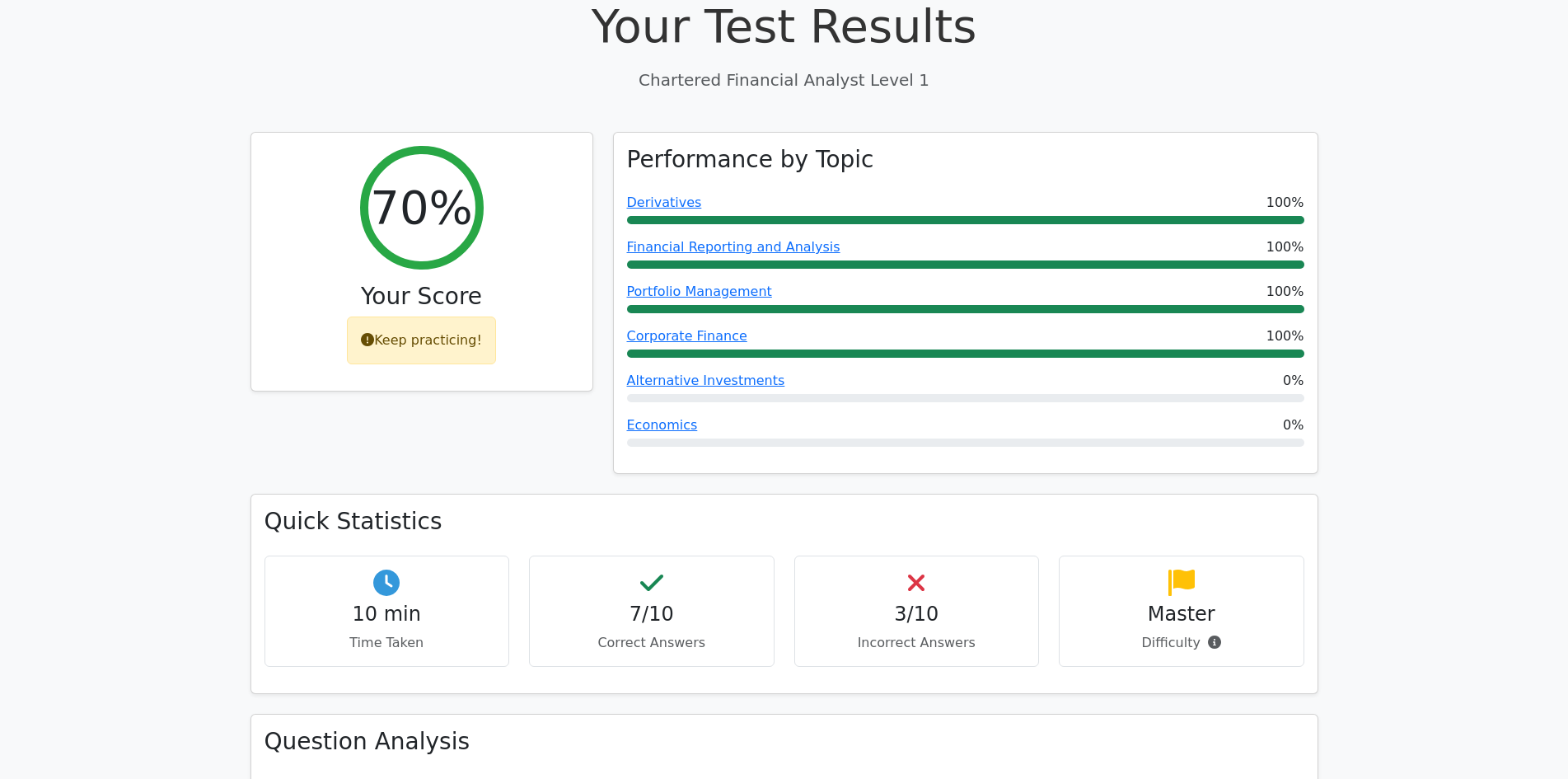
scroll to position [330, 0]
